Goal: Transaction & Acquisition: Purchase product/service

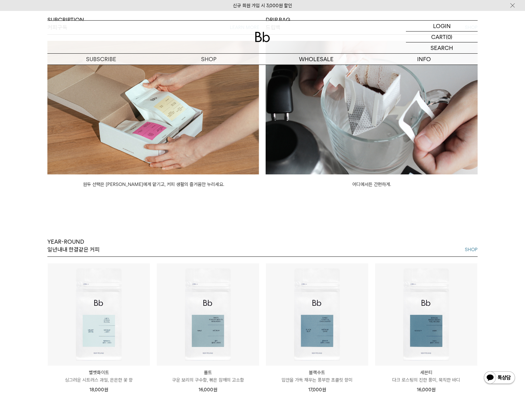
scroll to position [827, 0]
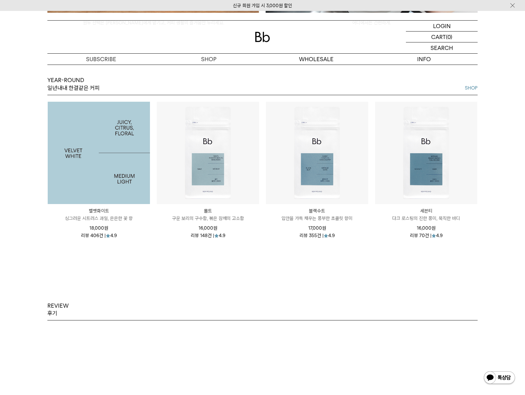
click at [85, 176] on img at bounding box center [99, 153] width 102 height 102
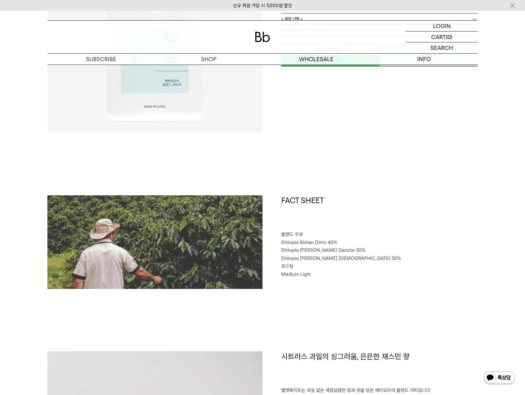
scroll to position [289, 0]
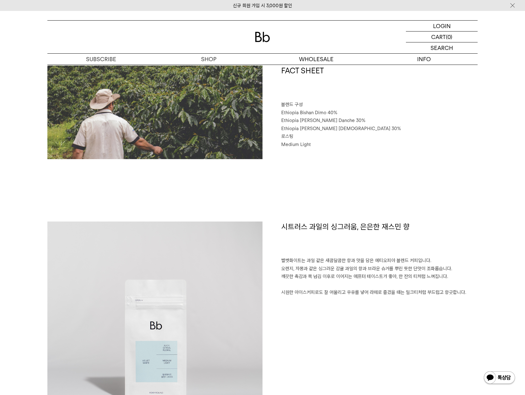
drag, startPoint x: 322, startPoint y: 120, endPoint x: 383, endPoint y: 121, distance: 60.8
click at [383, 121] on p "Ethiopia [PERSON_NAME] Danche 30%" at bounding box center [379, 121] width 196 height 8
